Goal: Find specific page/section: Find specific page/section

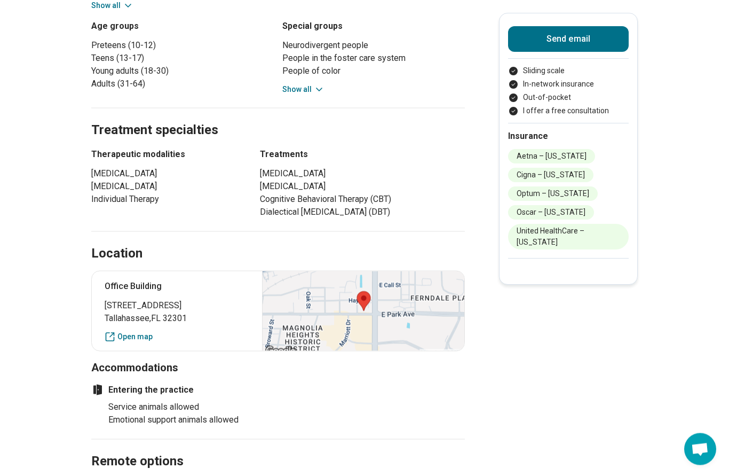
scroll to position [599, 0]
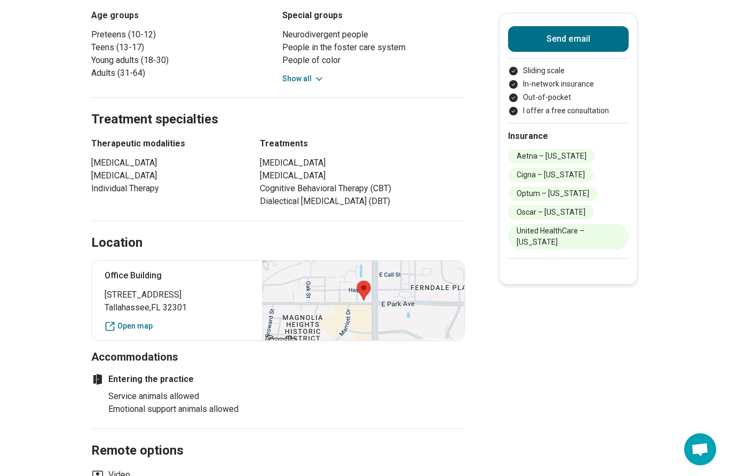
click at [414, 278] on div at bounding box center [363, 301] width 202 height 80
click at [334, 288] on div at bounding box center [363, 301] width 202 height 80
click at [128, 320] on link "Open map" at bounding box center [177, 325] width 145 height 11
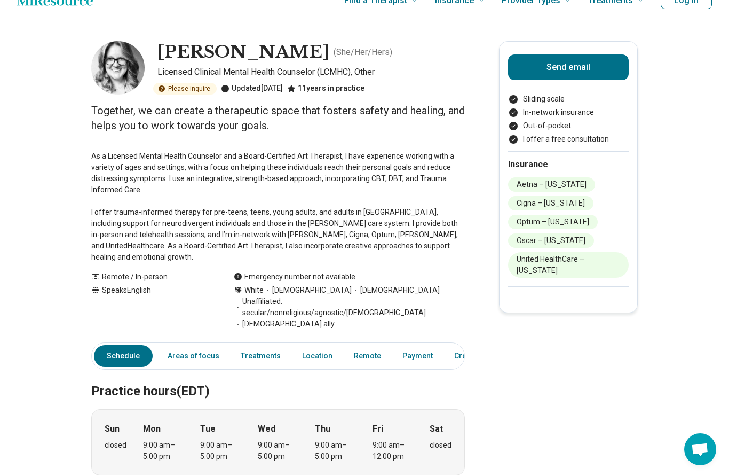
scroll to position [22, 0]
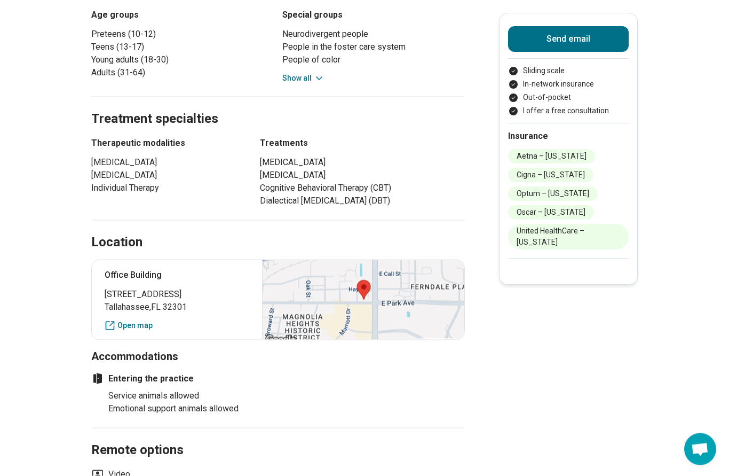
scroll to position [600, 0]
click at [143, 319] on link "Open map" at bounding box center [177, 324] width 145 height 11
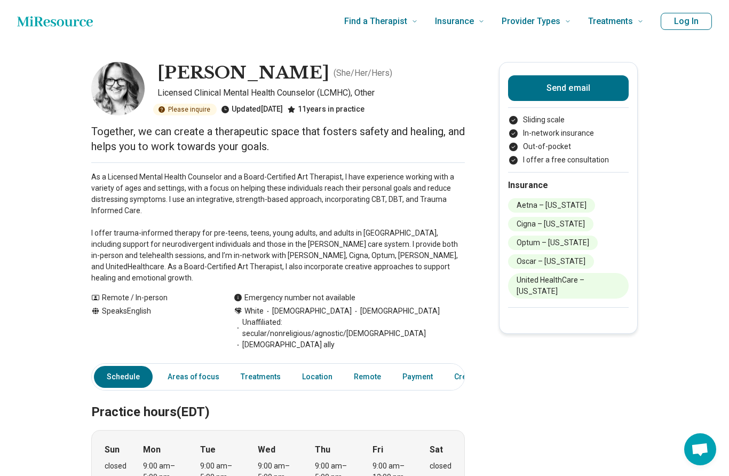
click at [195, 366] on link "Areas of focus" at bounding box center [193, 377] width 65 height 22
click at [73, 12] on icon "Home page" at bounding box center [55, 21] width 76 height 21
